Goal: Information Seeking & Learning: Compare options

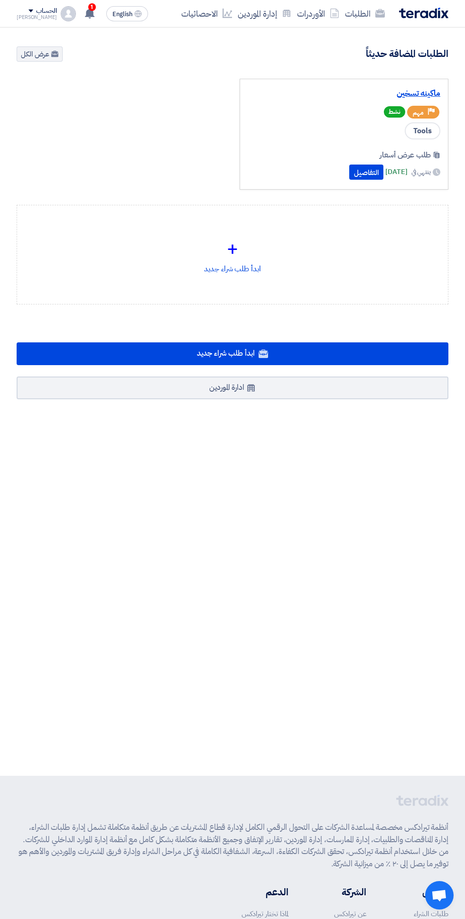
click at [427, 93] on link "ماكينه تسخين" at bounding box center [343, 93] width 192 height 9
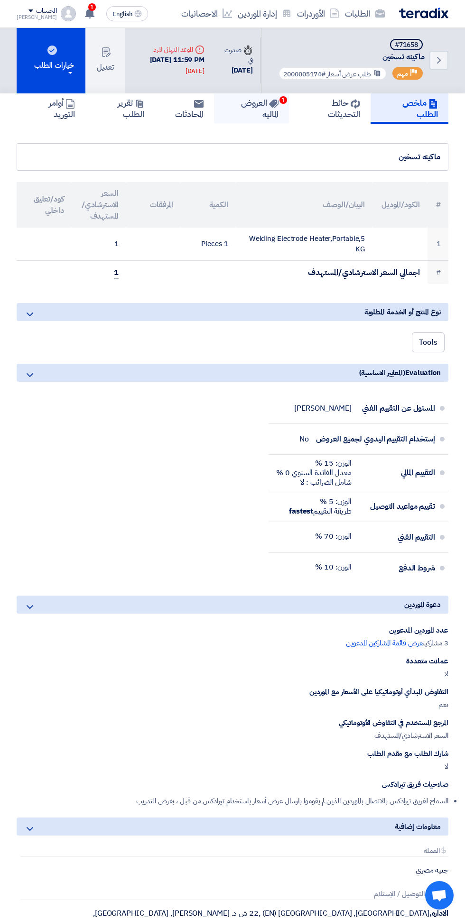
click at [260, 98] on h5 "العروض الماليه 1" at bounding box center [251, 108] width 54 height 22
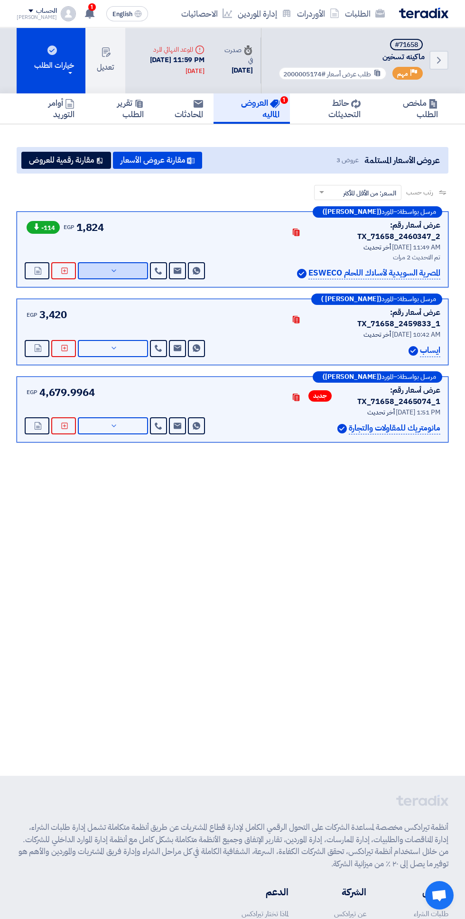
click at [124, 262] on button "عرض التفاصيل" at bounding box center [113, 270] width 70 height 17
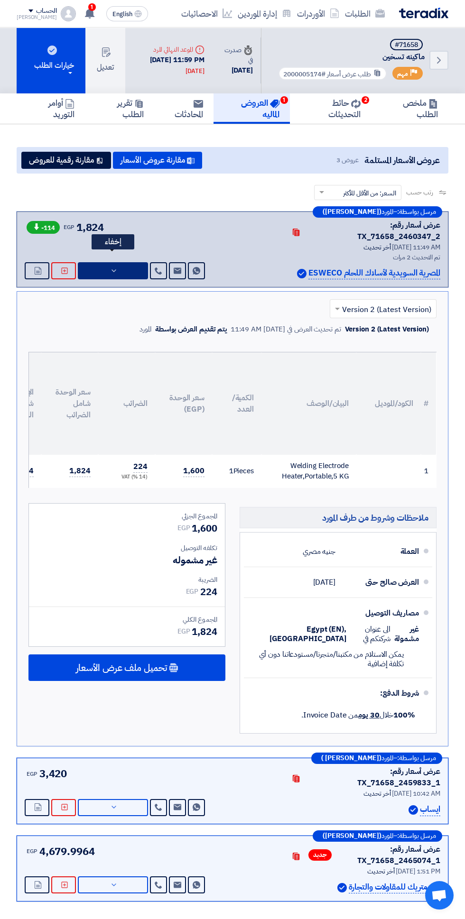
click at [114, 267] on icon at bounding box center [114, 271] width 8 height 8
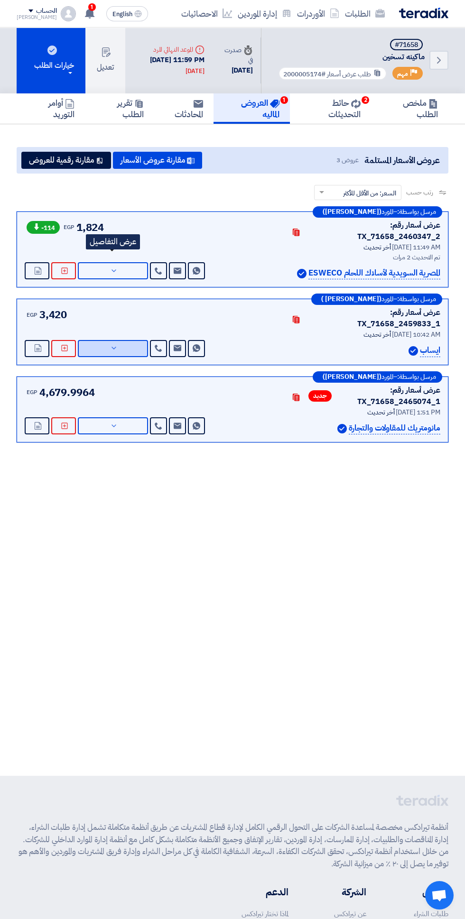
click at [123, 340] on button "عرض التفاصيل" at bounding box center [113, 348] width 70 height 17
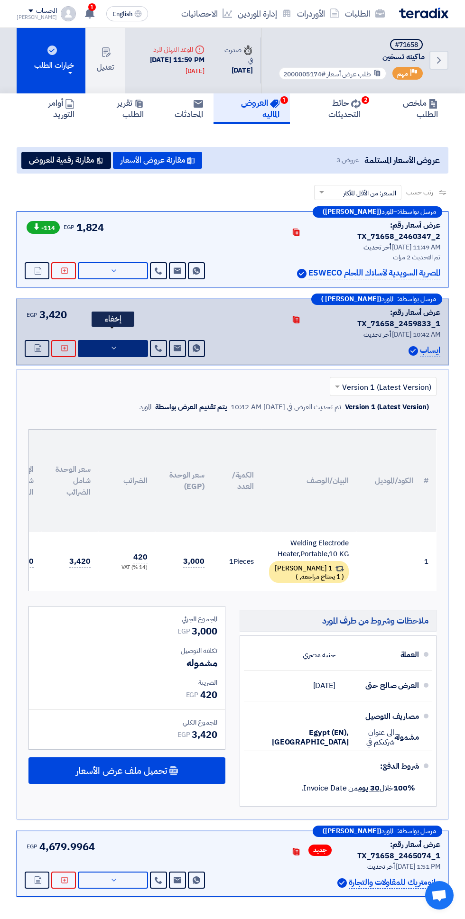
click at [118, 340] on button "إخفاء" at bounding box center [113, 348] width 70 height 17
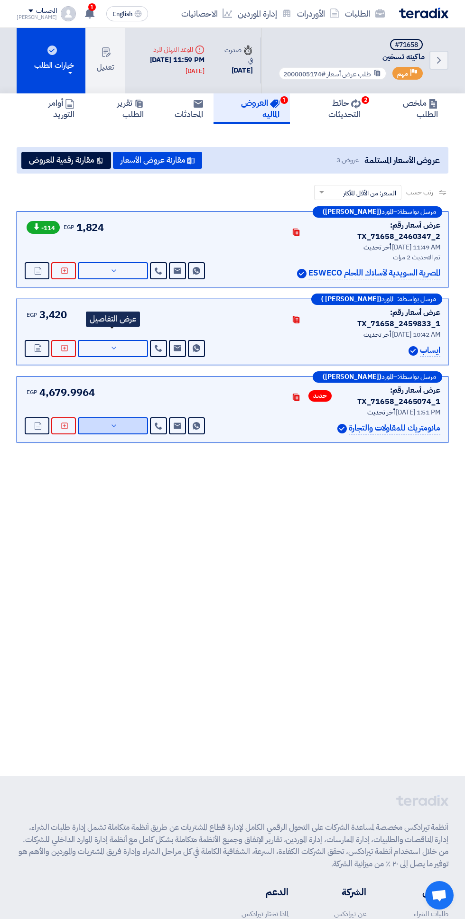
click at [126, 417] on button "عرض التفاصيل" at bounding box center [113, 425] width 70 height 17
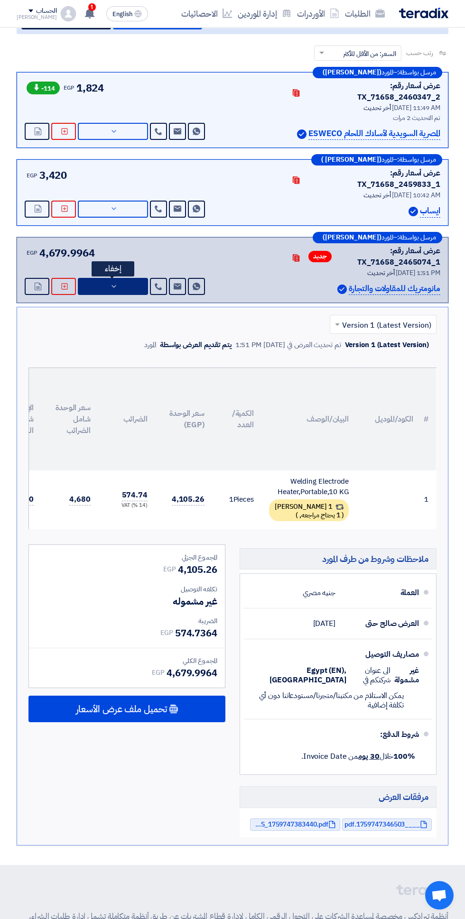
scroll to position [140, 0]
click at [128, 277] on button "إخفاء" at bounding box center [113, 285] width 70 height 17
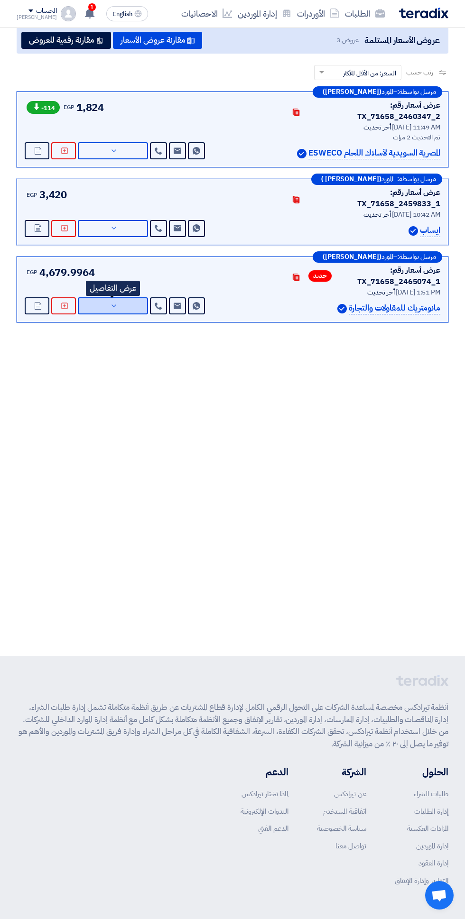
scroll to position [112, 0]
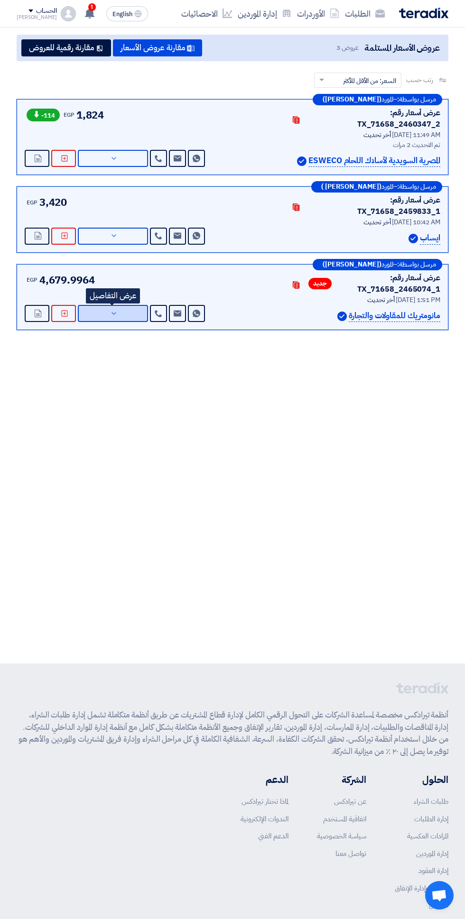
click at [114, 310] on icon at bounding box center [114, 314] width 8 height 8
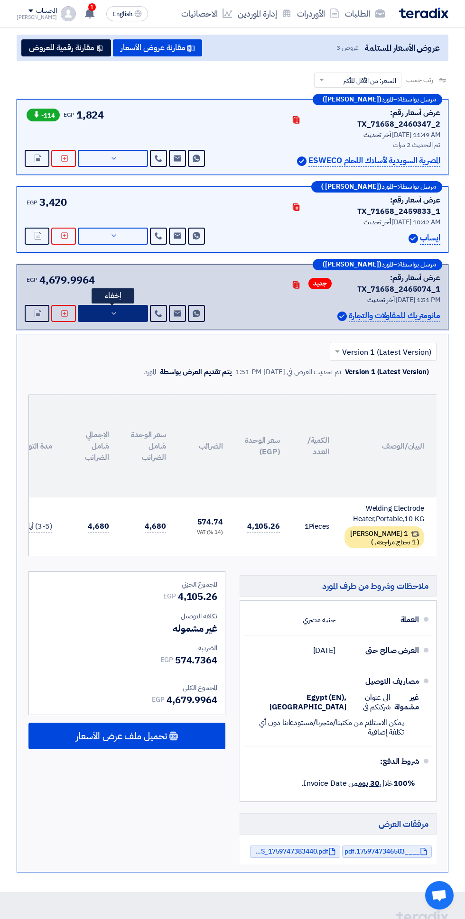
scroll to position [0, -94]
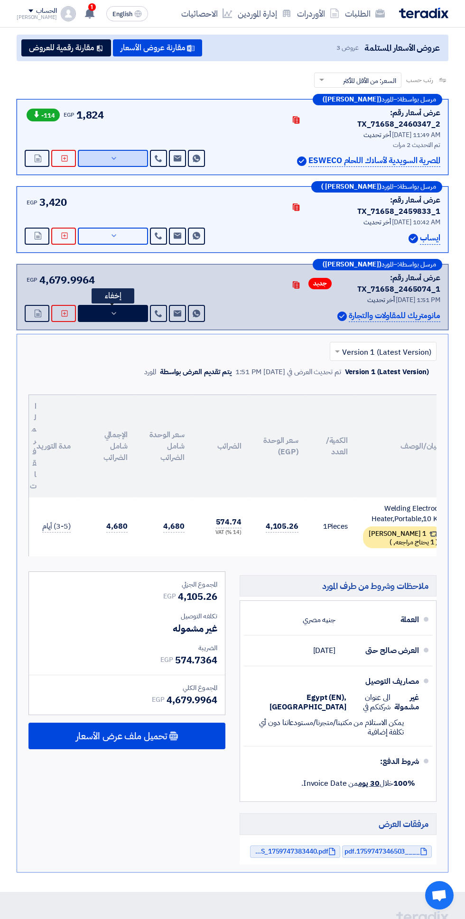
click at [123, 151] on button "عرض التفاصيل" at bounding box center [113, 158] width 70 height 17
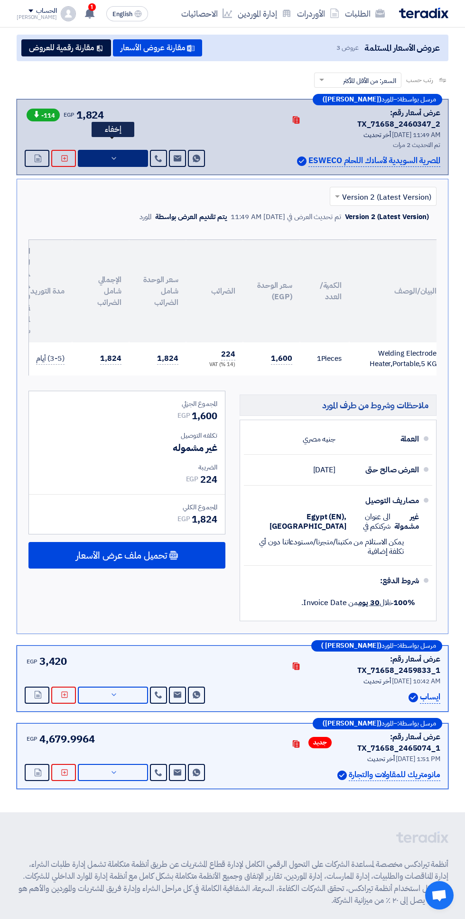
scroll to position [0, -92]
click at [114, 691] on icon at bounding box center [114, 695] width 8 height 8
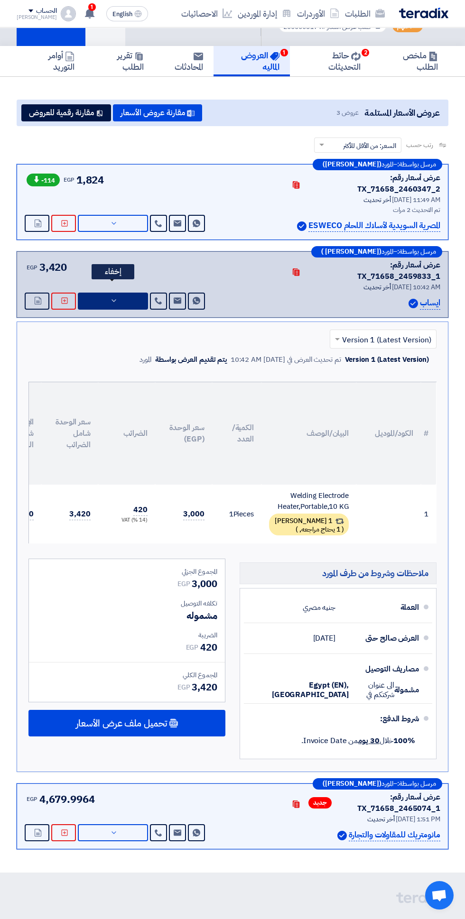
scroll to position [0, 0]
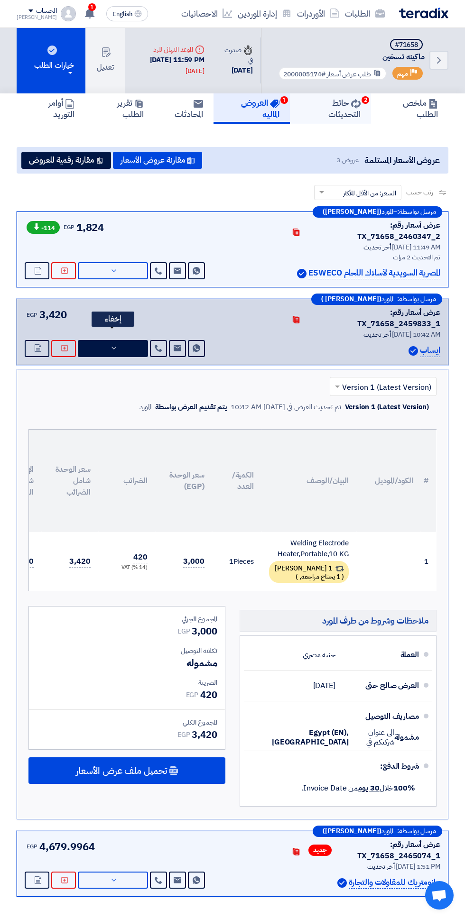
click at [357, 106] on use at bounding box center [355, 103] width 9 height 9
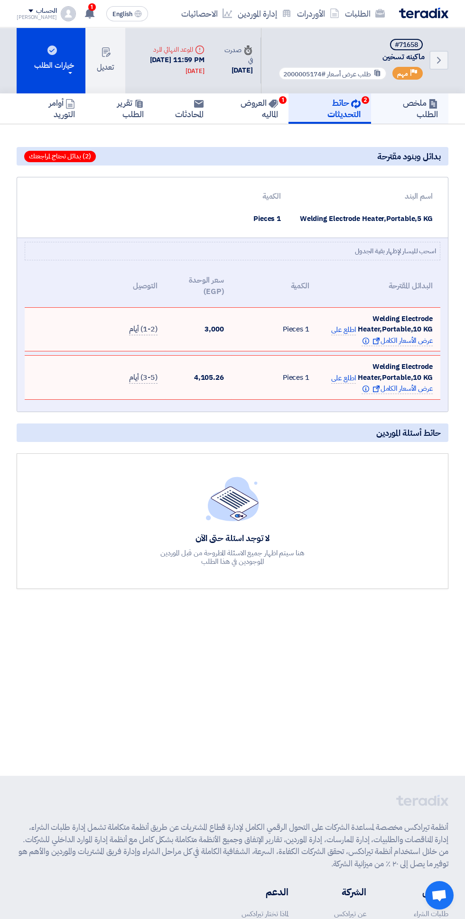
click at [429, 109] on h5 "ملخص الطلب" at bounding box center [409, 108] width 56 height 22
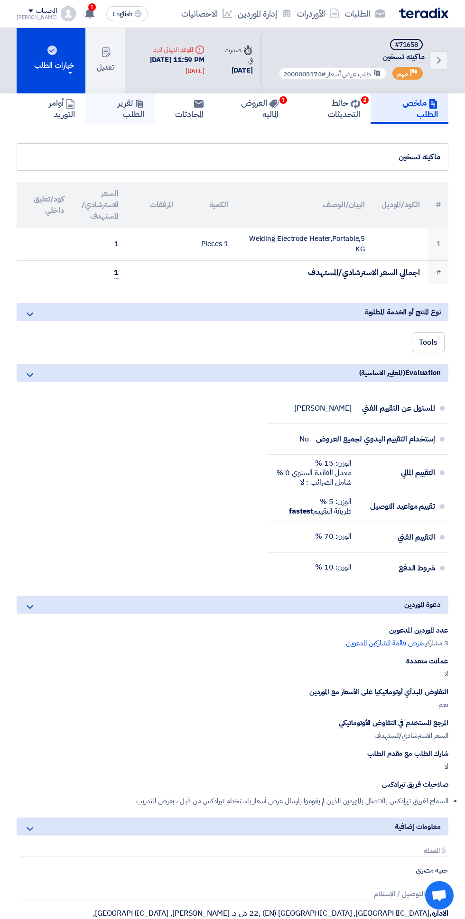
click at [140, 103] on use at bounding box center [139, 104] width 7 height 8
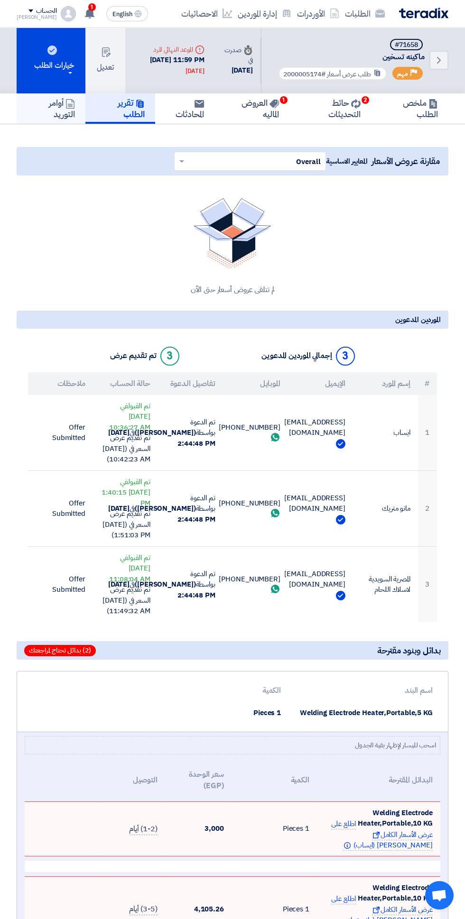
click at [66, 119] on h5 "أوامر التوريد" at bounding box center [51, 108] width 48 height 22
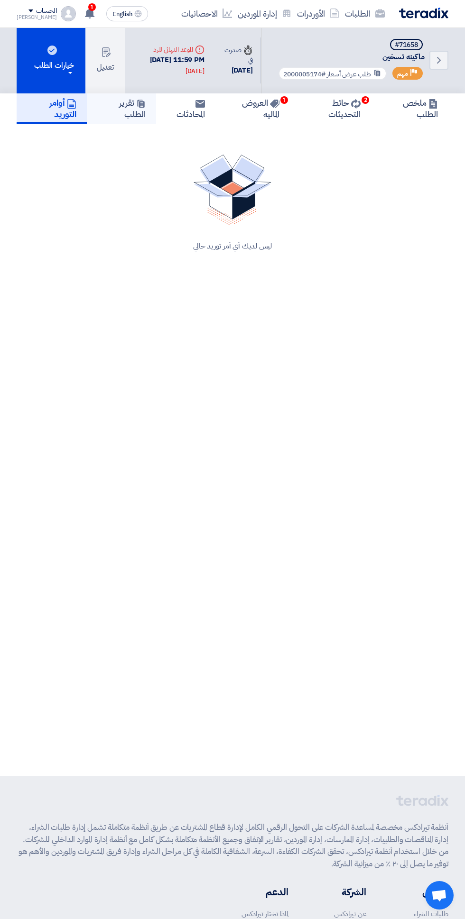
click at [155, 105] on link "تقرير الطلب" at bounding box center [121, 108] width 69 height 30
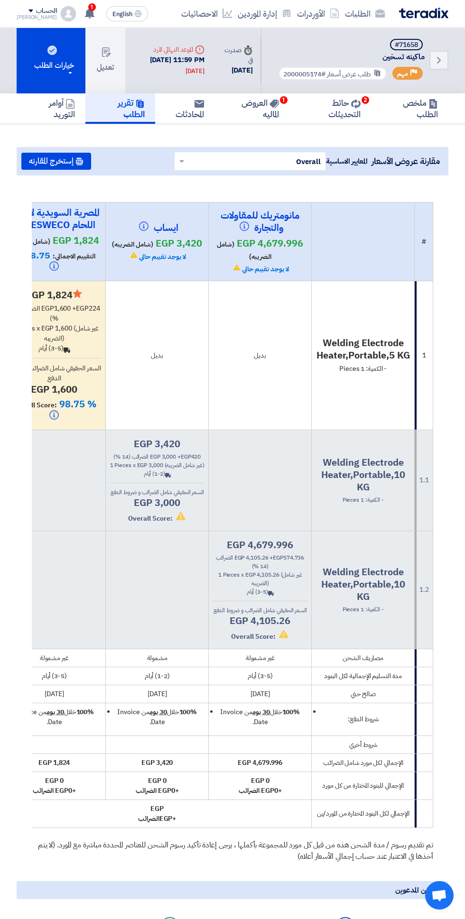
scroll to position [0, -29]
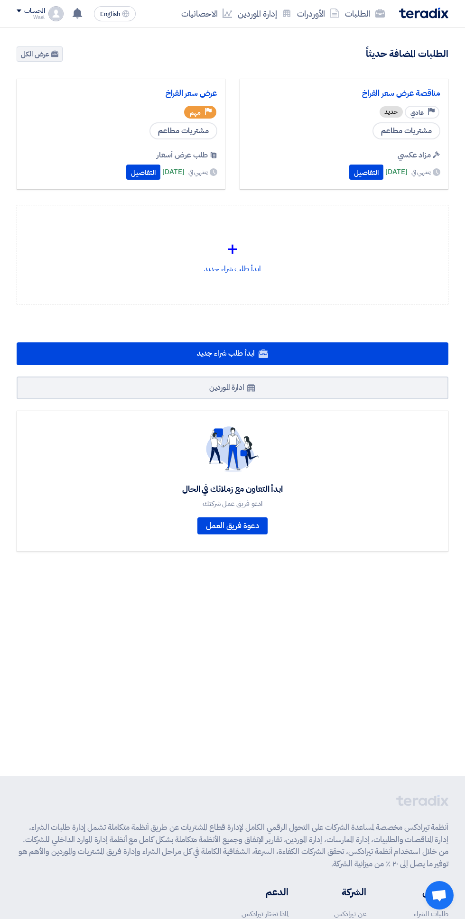
click at [370, 13] on link "الطلبات" at bounding box center [365, 13] width 46 height 22
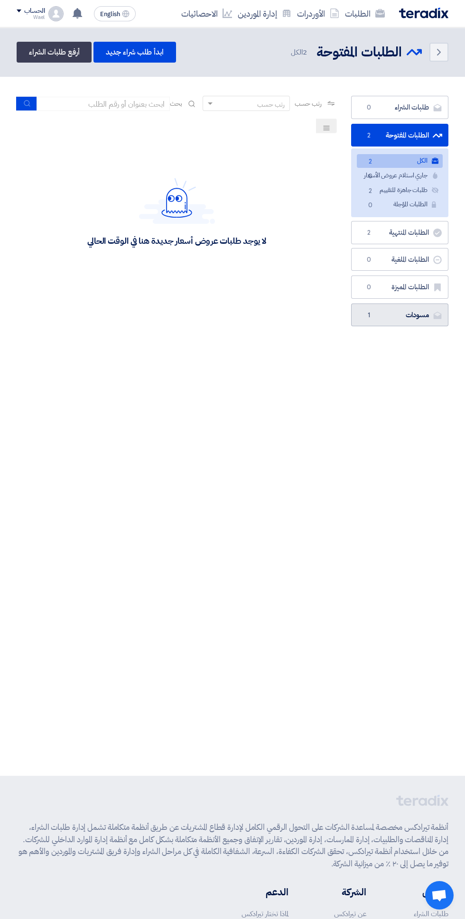
click at [418, 315] on link "مسودات مسودات 1" at bounding box center [399, 314] width 97 height 23
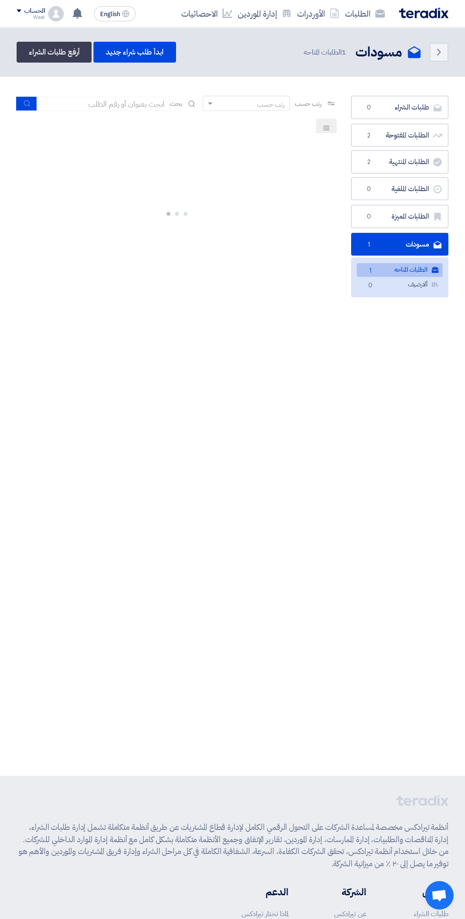
scroll to position [0, -2]
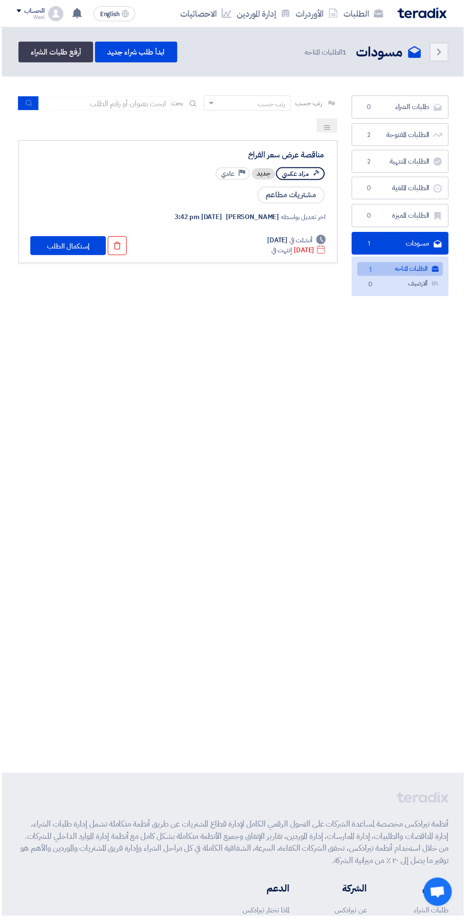
click at [303, 156] on div "مناقصة عرض سعر الفراخ" at bounding box center [230, 155] width 190 height 9
click at [62, 251] on button "إستكمال الطلب" at bounding box center [68, 246] width 76 height 19
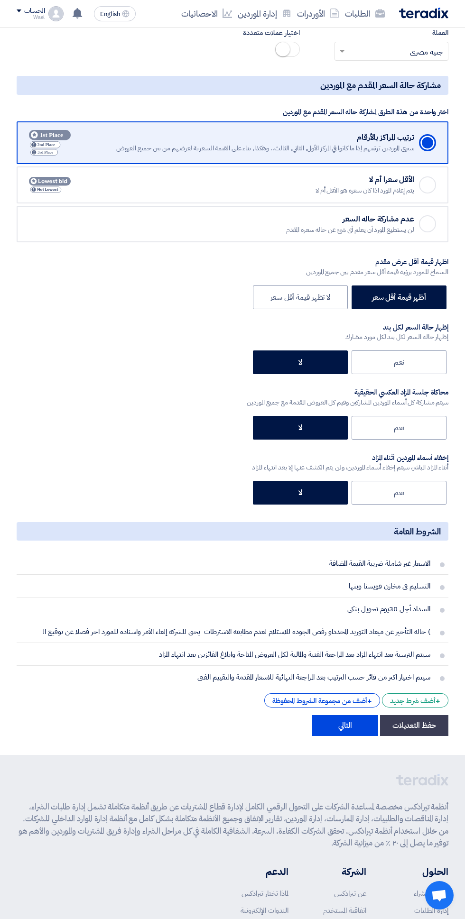
scroll to position [1211, 0]
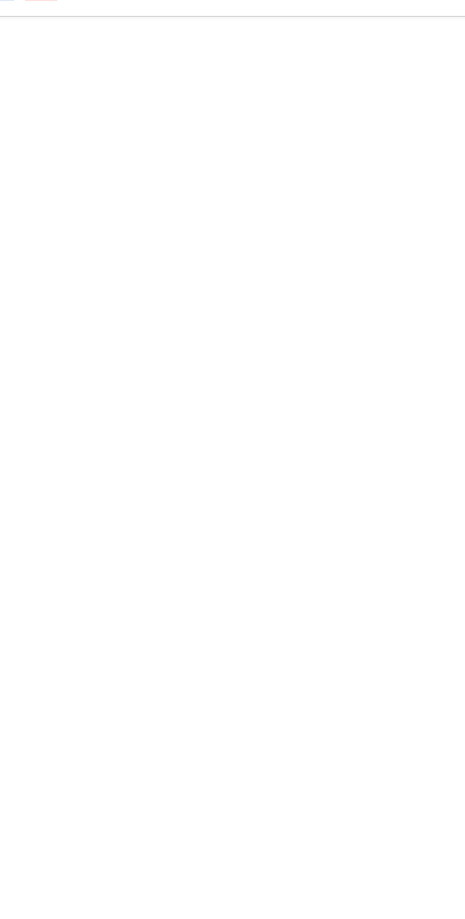
scroll to position [0, -2]
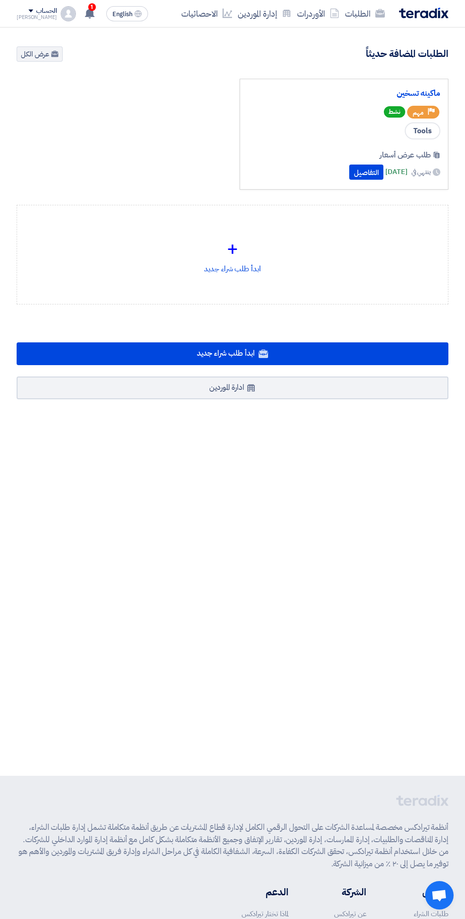
click at [425, 87] on div "ماكينه تسخين" at bounding box center [343, 94] width 192 height 15
click at [430, 89] on link "ماكينه تسخين" at bounding box center [343, 93] width 192 height 9
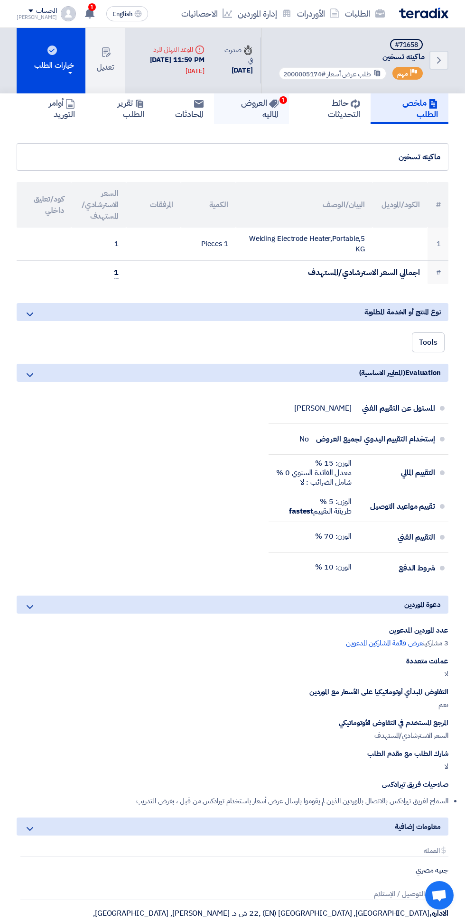
click at [249, 116] on h5 "العروض الماليه 1" at bounding box center [251, 108] width 54 height 22
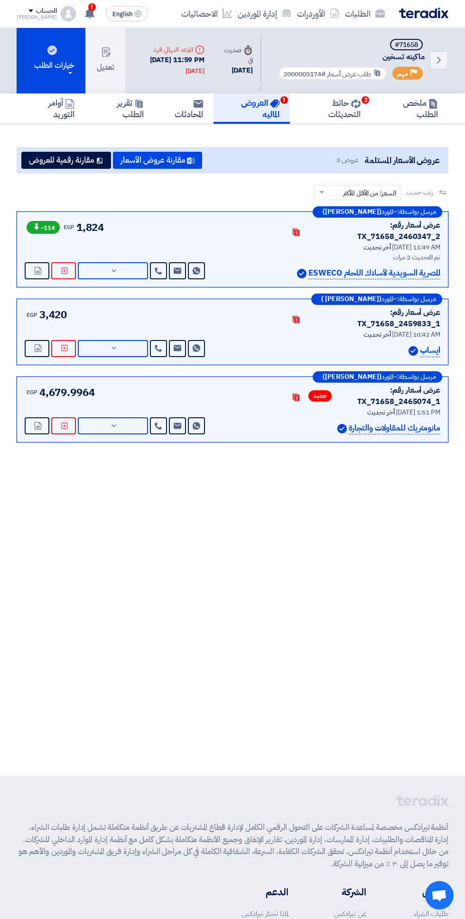
click at [268, 230] on div "عرض أسعار رقم: TX_71658_2460347_2 Contacts أخر تحديث [DATE] 11:49 AM تم التحديث…" at bounding box center [232, 249] width 415 height 60
click at [129, 265] on button "عرض التفاصيل" at bounding box center [113, 270] width 70 height 17
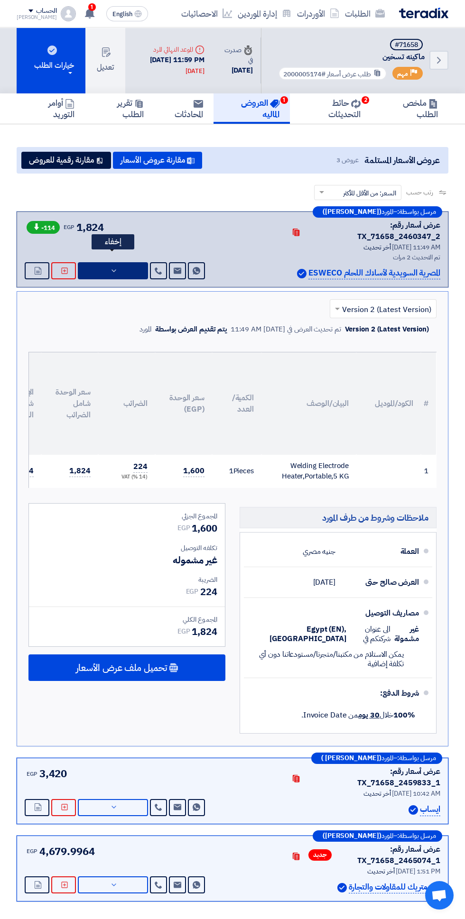
click at [381, 302] on input "text" at bounding box center [388, 310] width 88 height 16
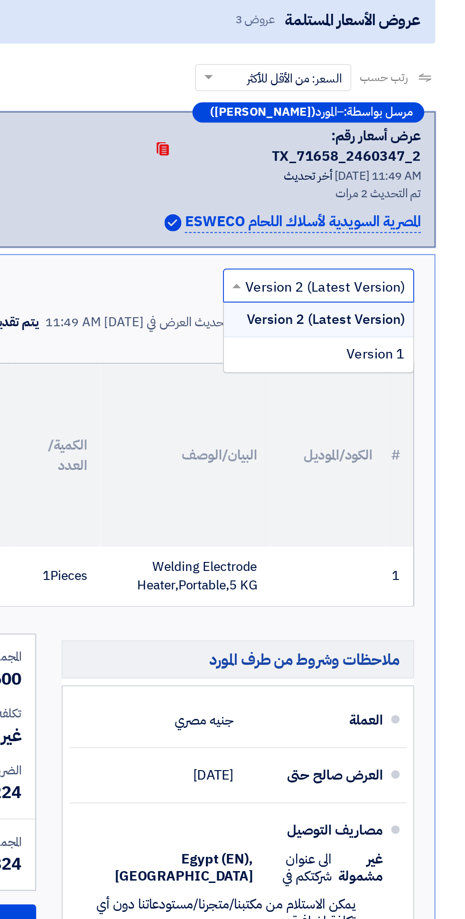
click at [434, 338] on div "Version 1" at bounding box center [383, 347] width 106 height 19
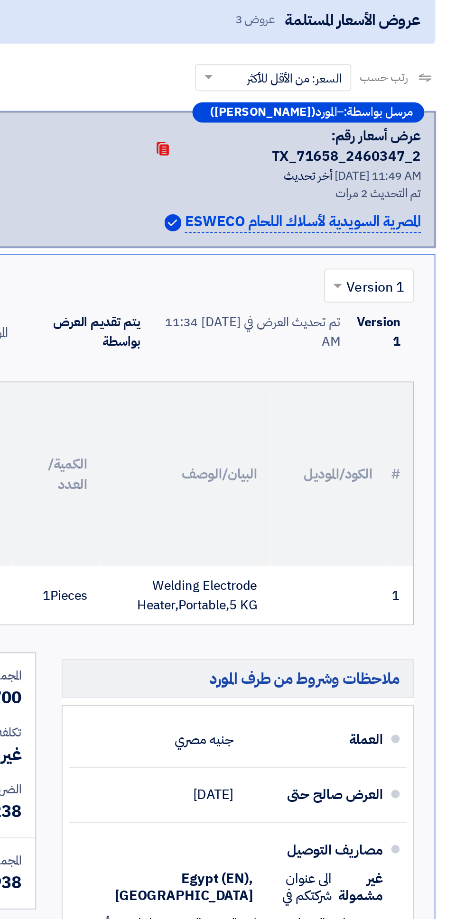
click at [429, 333] on div "Version 1 تم تحديث العرض في [DATE] 11:34 AM يتم تقديم العرض بواسطة المورد" at bounding box center [315, 334] width 235 height 25
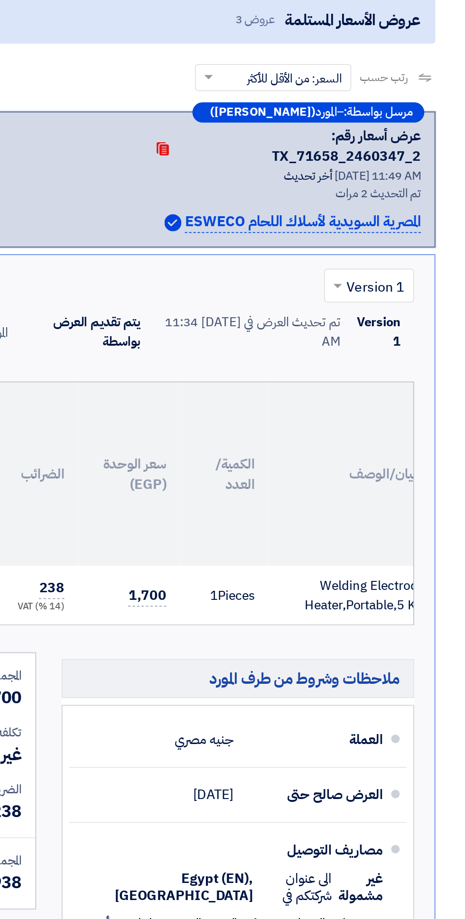
scroll to position [0, -94]
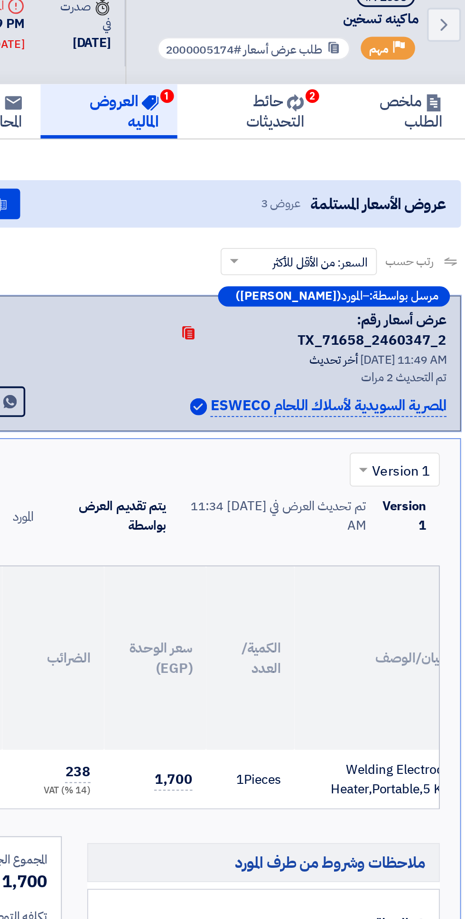
click at [411, 302] on input "text" at bounding box center [416, 310] width 31 height 16
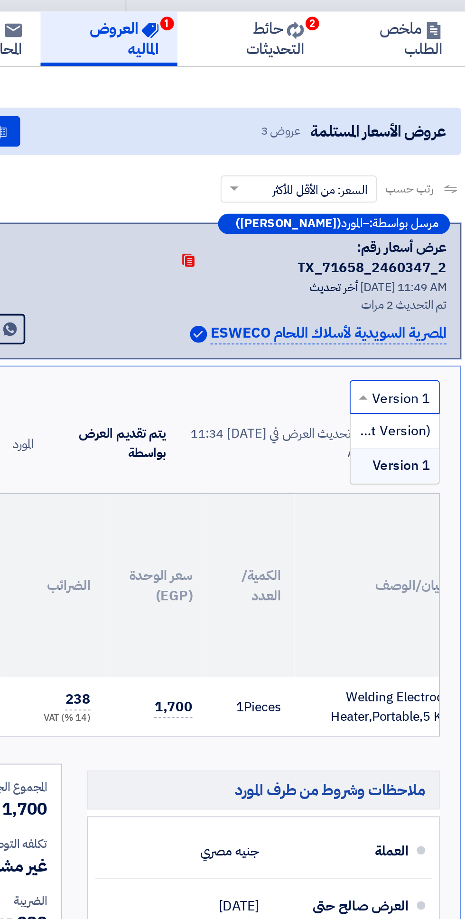
click at [420, 322] on span "Version 2 (Latest Version)" at bounding box center [386, 327] width 89 height 11
